Goal: Check status: Check status

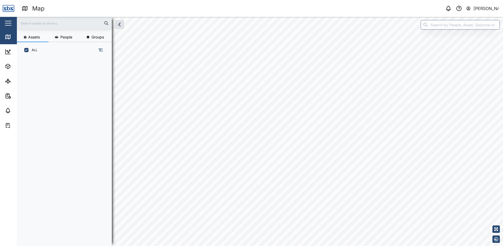
scroll to position [182, 82]
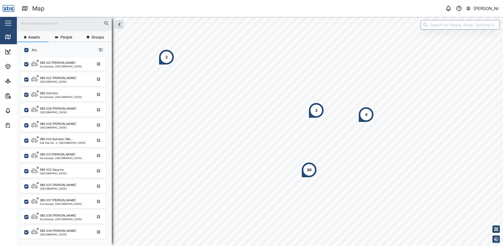
scroll to position [518, 0]
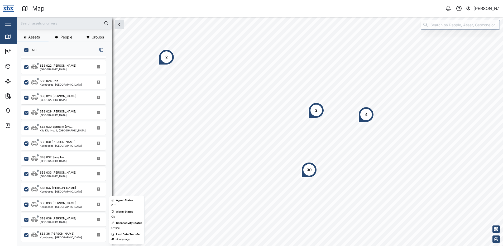
click at [61, 221] on div "SBS 039 [PERSON_NAME] [GEOGRAPHIC_DATA]" at bounding box center [66, 219] width 71 height 7
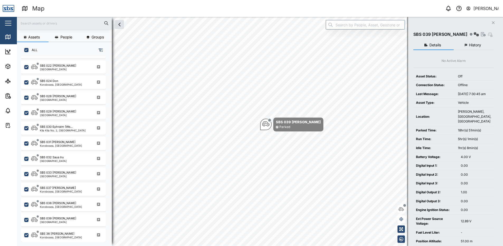
click at [472, 47] on button "History" at bounding box center [473, 45] width 40 height 9
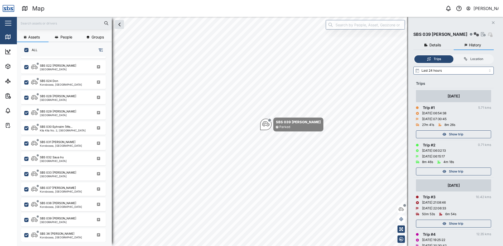
click at [455, 172] on span "Show trip" at bounding box center [456, 171] width 14 height 7
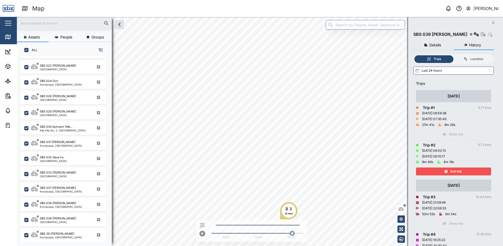
click at [455, 172] on span "Exit trip" at bounding box center [455, 171] width 11 height 7
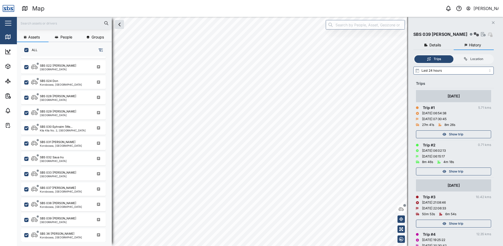
click at [454, 135] on span "Show trip" at bounding box center [456, 134] width 14 height 7
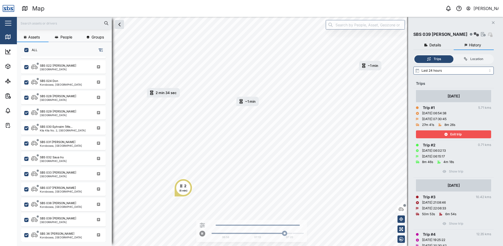
click at [454, 135] on span "Exit trip" at bounding box center [455, 134] width 11 height 7
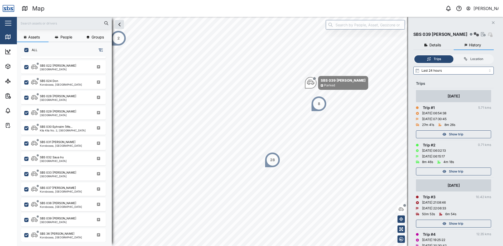
click at [491, 22] on icon "Close" at bounding box center [492, 23] width 3 height 4
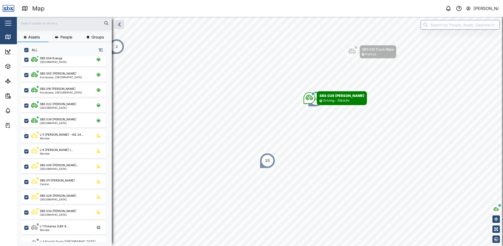
scroll to position [105, 0]
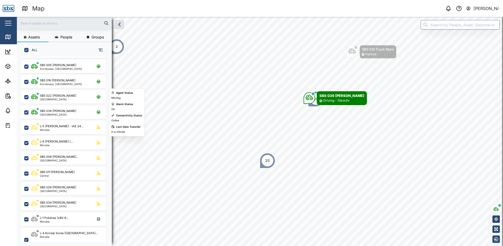
click at [53, 110] on div "SBS 039 [PERSON_NAME]" at bounding box center [58, 111] width 36 height 4
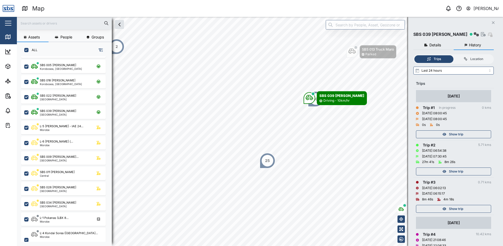
click at [473, 47] on button "History" at bounding box center [473, 45] width 40 height 9
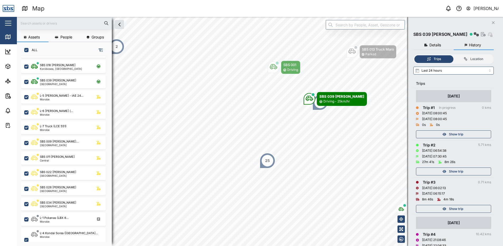
click at [464, 174] on div "Show trip" at bounding box center [452, 171] width 69 height 7
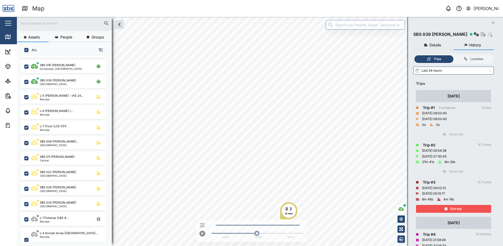
click at [455, 210] on span "Exit trip" at bounding box center [455, 208] width 11 height 7
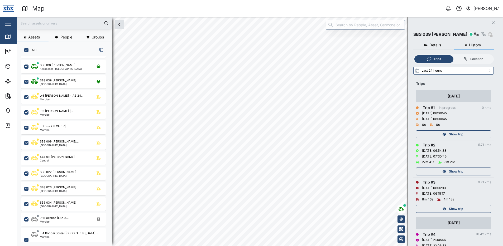
click at [451, 173] on span "Show trip" at bounding box center [456, 171] width 14 height 7
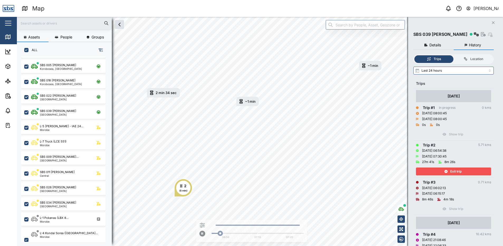
click at [451, 173] on span "Exit trip" at bounding box center [455, 171] width 11 height 7
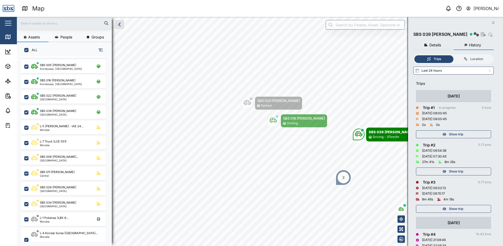
click at [454, 136] on span "Show trip" at bounding box center [456, 134] width 14 height 7
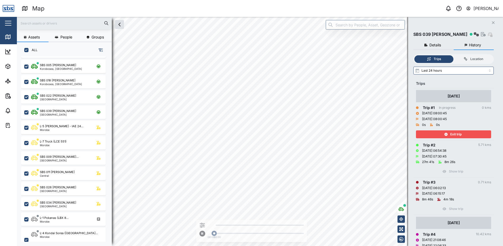
click at [454, 136] on span "Exit trip" at bounding box center [455, 134] width 11 height 7
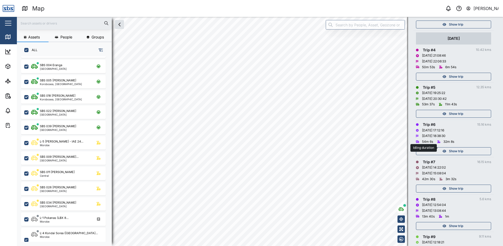
scroll to position [105, 0]
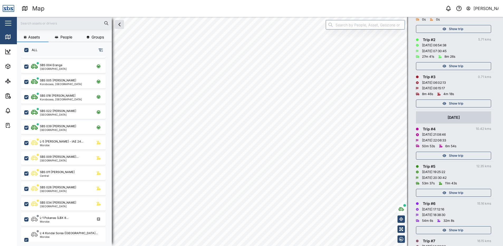
click at [453, 64] on span "Show trip" at bounding box center [456, 65] width 14 height 7
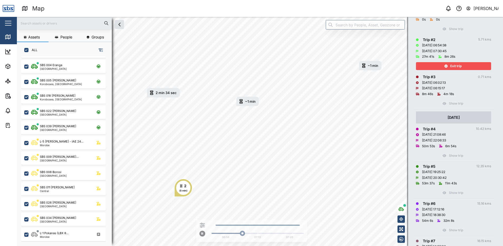
click at [457, 65] on span "Exit trip" at bounding box center [455, 65] width 11 height 7
